Goal: Task Accomplishment & Management: Manage account settings

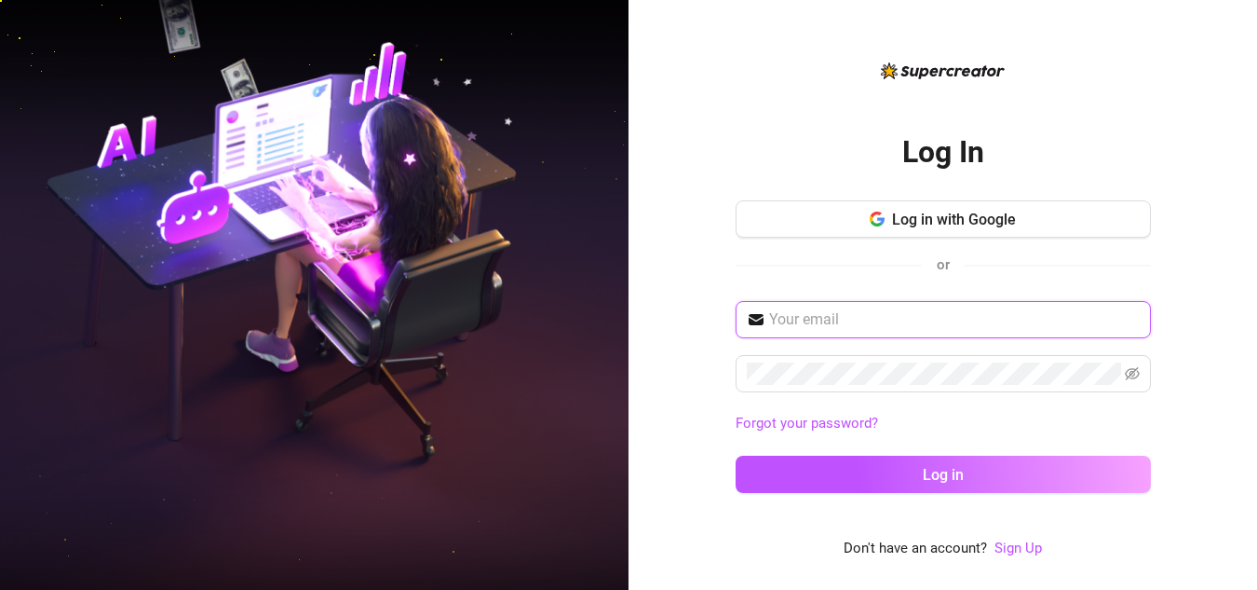
click at [834, 324] on input "text" at bounding box center [954, 319] width 371 height 22
type input "[EMAIL_ADDRESS][DOMAIN_NAME]"
click at [736, 455] on button "Log in" at bounding box center [943, 473] width 415 height 37
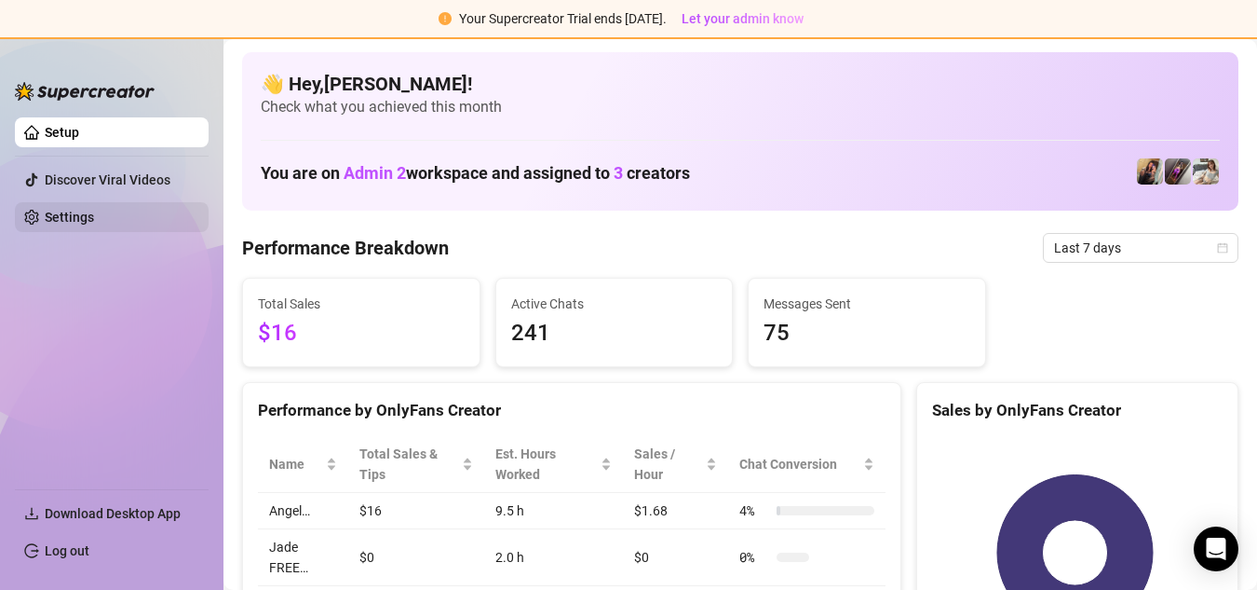
click at [94, 223] on link "Settings" at bounding box center [69, 217] width 49 height 15
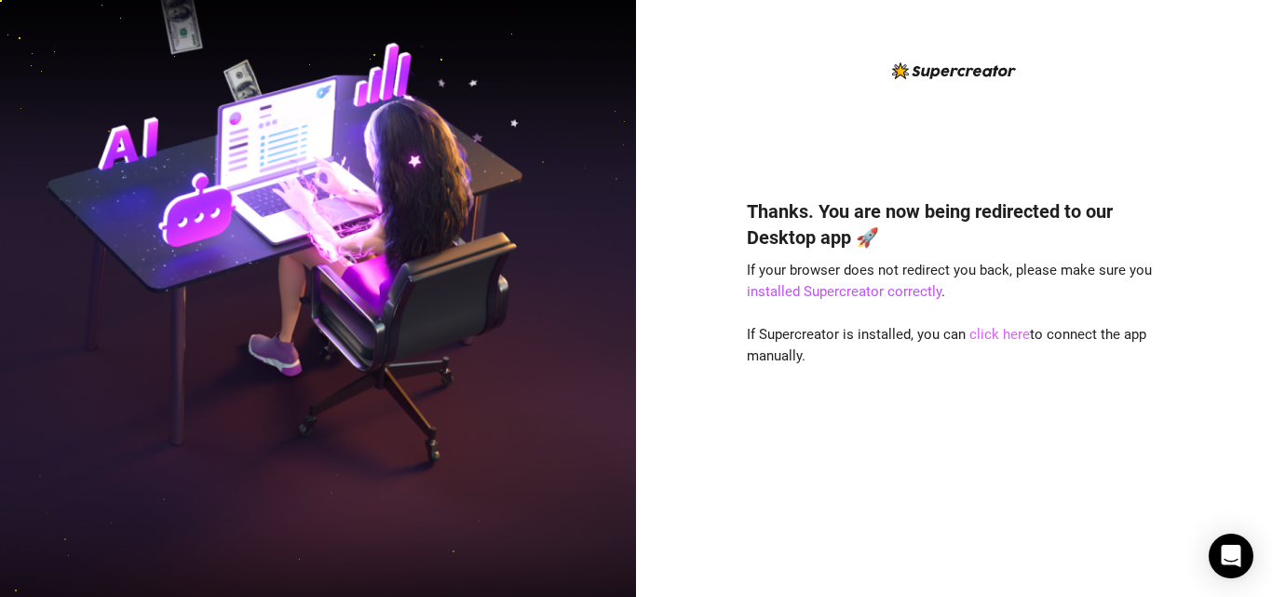
click at [992, 331] on link "click here" at bounding box center [1000, 334] width 61 height 17
